Goal: Information Seeking & Learning: Learn about a topic

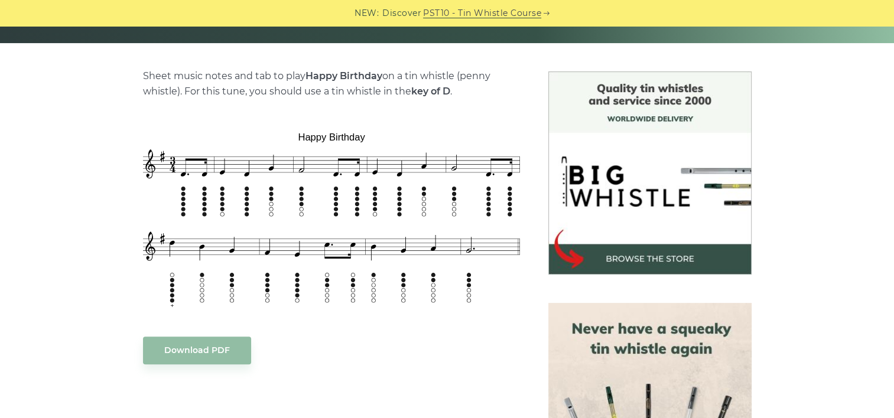
scroll to position [269, 0]
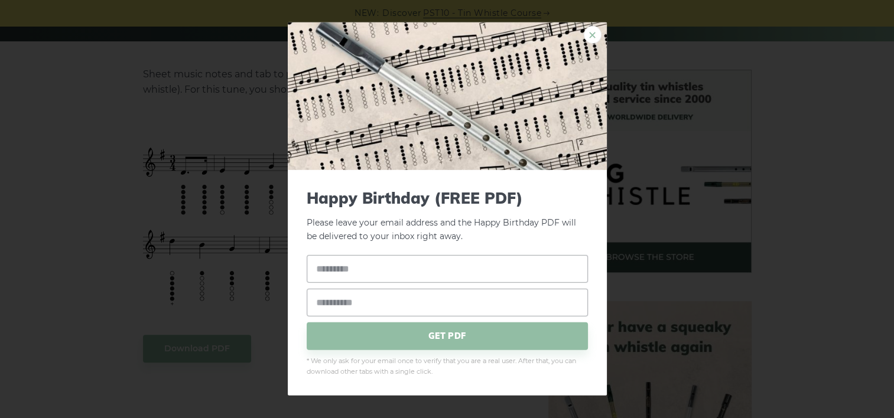
click at [587, 28] on link "×" at bounding box center [593, 35] width 18 height 18
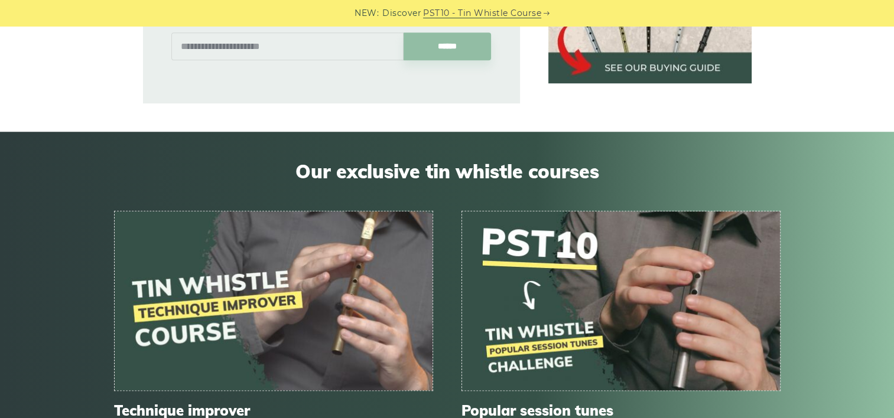
scroll to position [1437, 0]
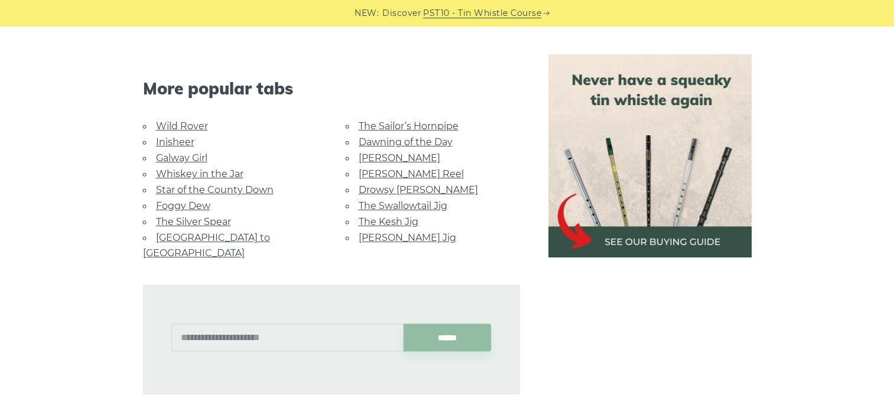
scroll to position [965, 0]
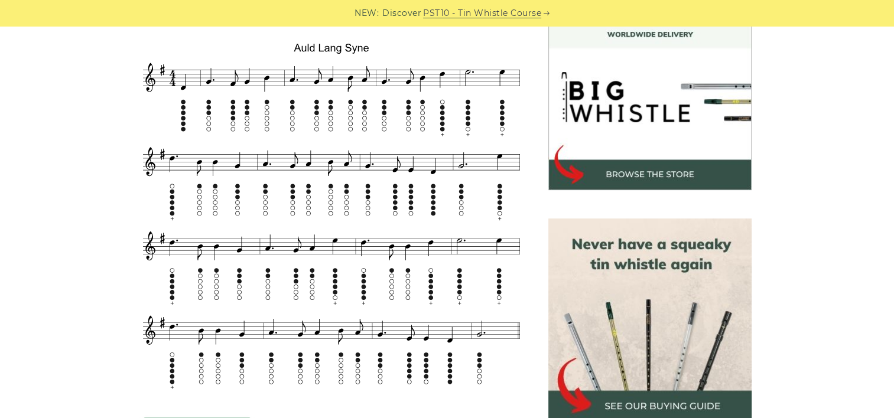
scroll to position [349, 0]
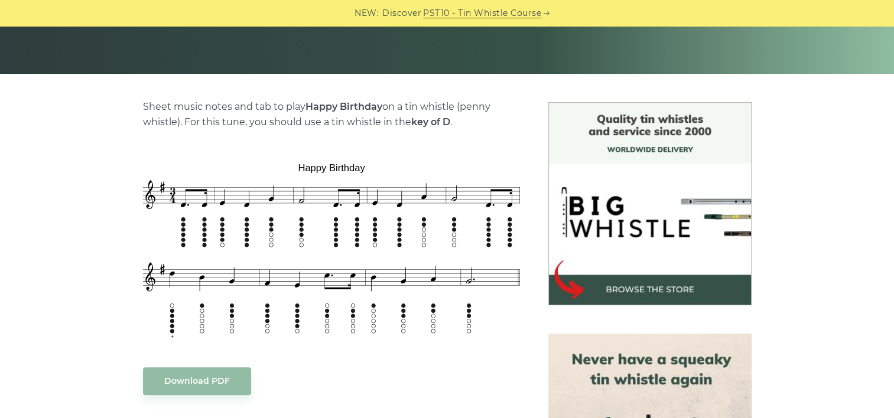
scroll to position [237, 0]
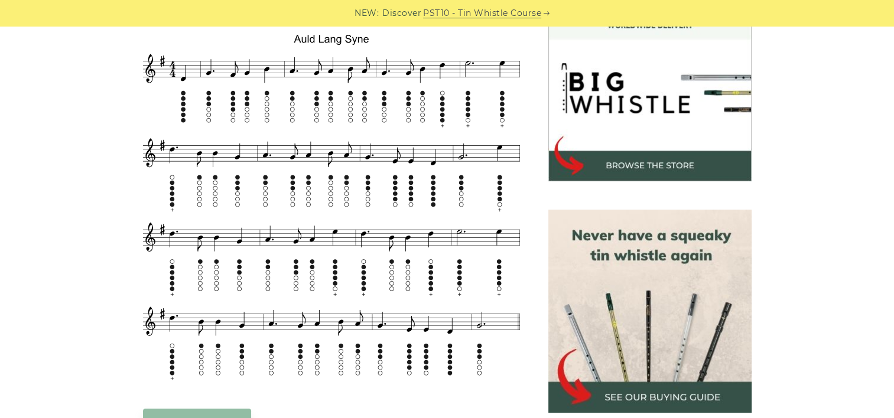
scroll to position [358, 0]
